Goal: Obtain resource: Obtain resource

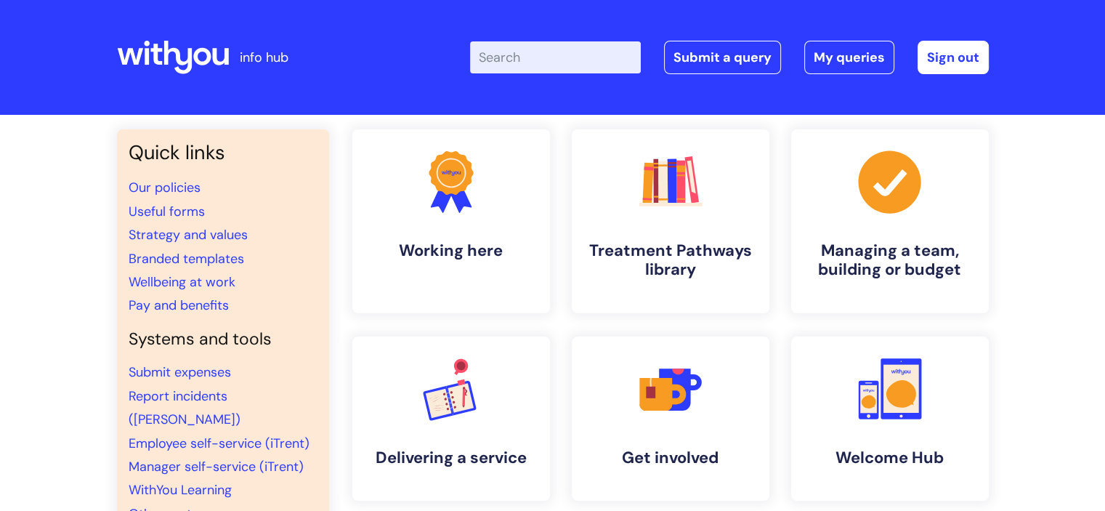
click at [554, 69] on input "Enter your search term here..." at bounding box center [555, 57] width 171 height 32
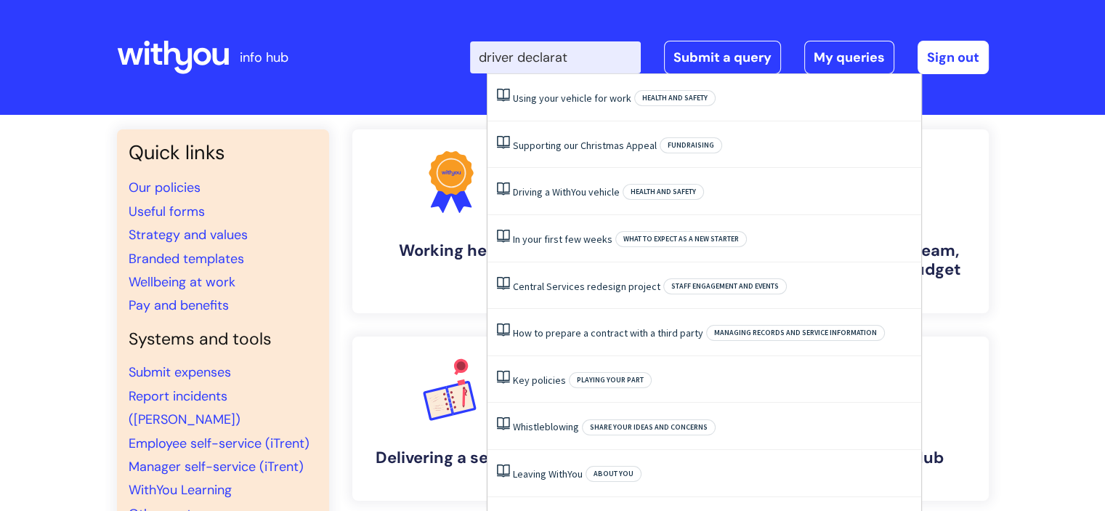
type input "driver declarato"
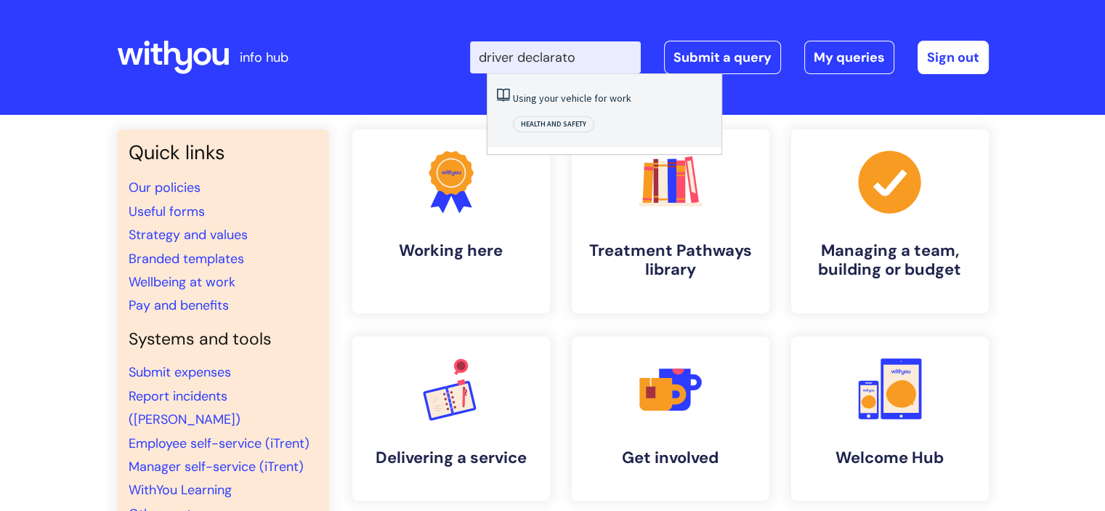
click at [566, 101] on link "Using your vehicle for work" at bounding box center [572, 98] width 118 height 13
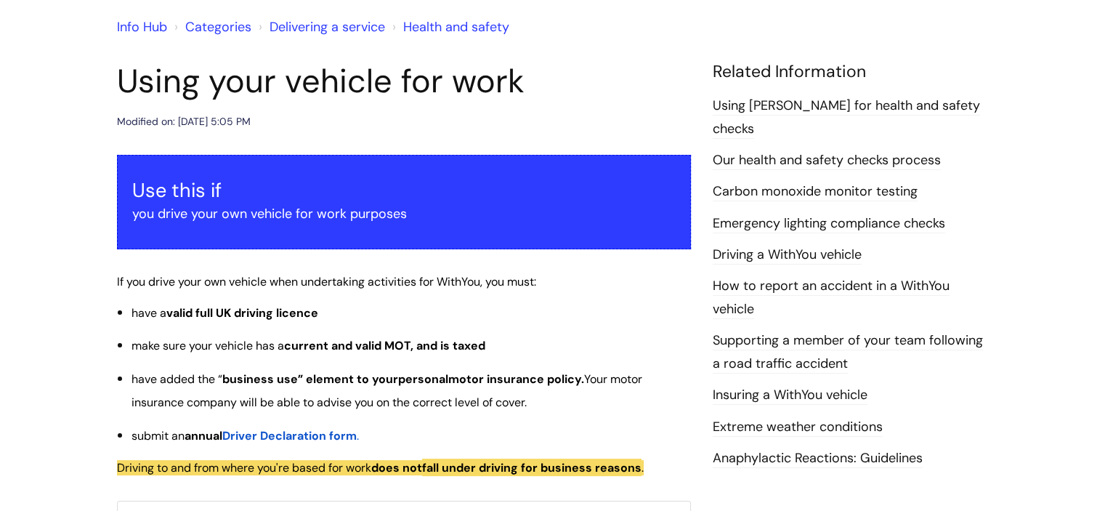
scroll to position [145, 0]
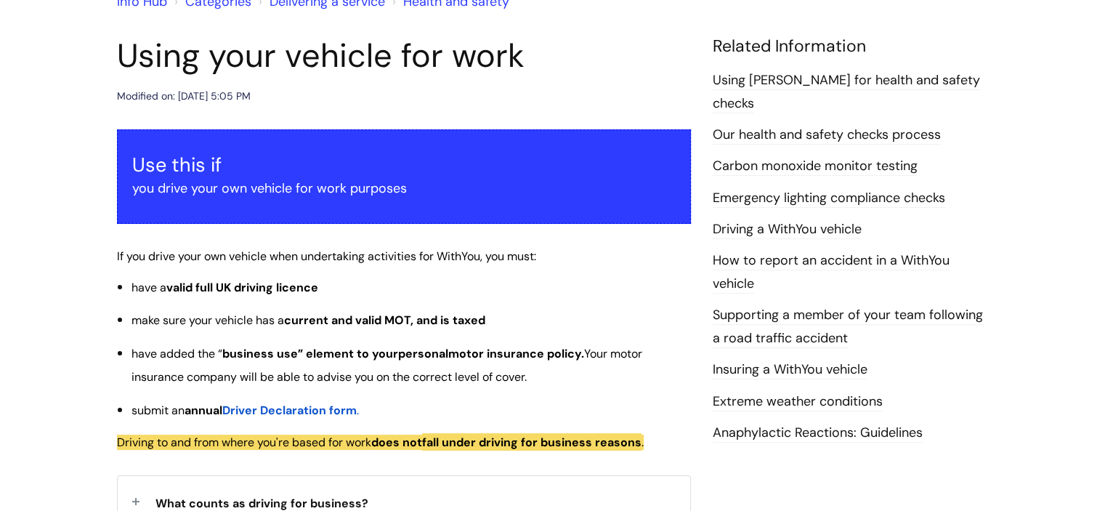
click at [331, 406] on span "Driver Declaration form" at bounding box center [289, 410] width 134 height 15
